Goal: Go to known website: Access a specific website the user already knows

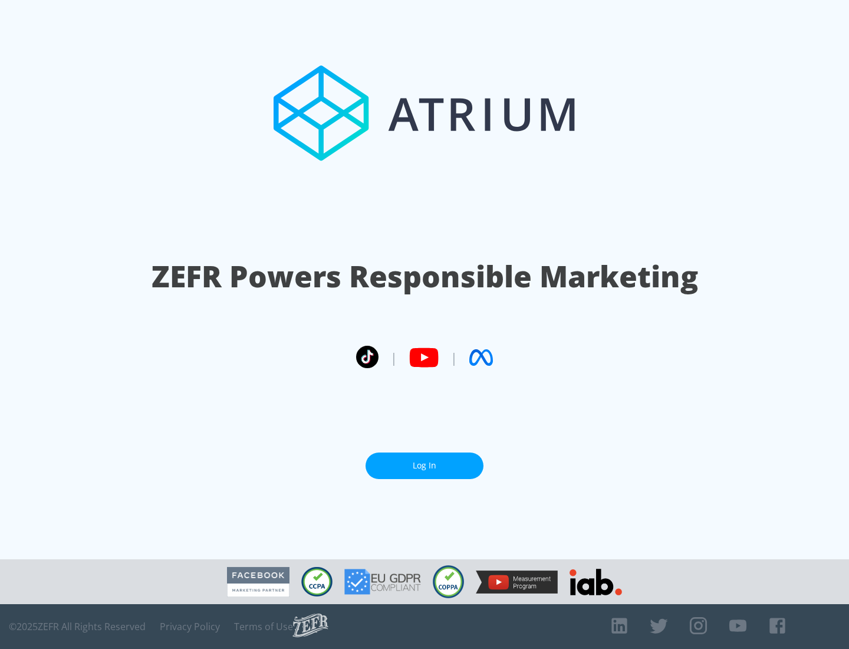
click at [425, 465] on link "Log In" at bounding box center [425, 465] width 118 height 27
